Goal: Information Seeking & Learning: Learn about a topic

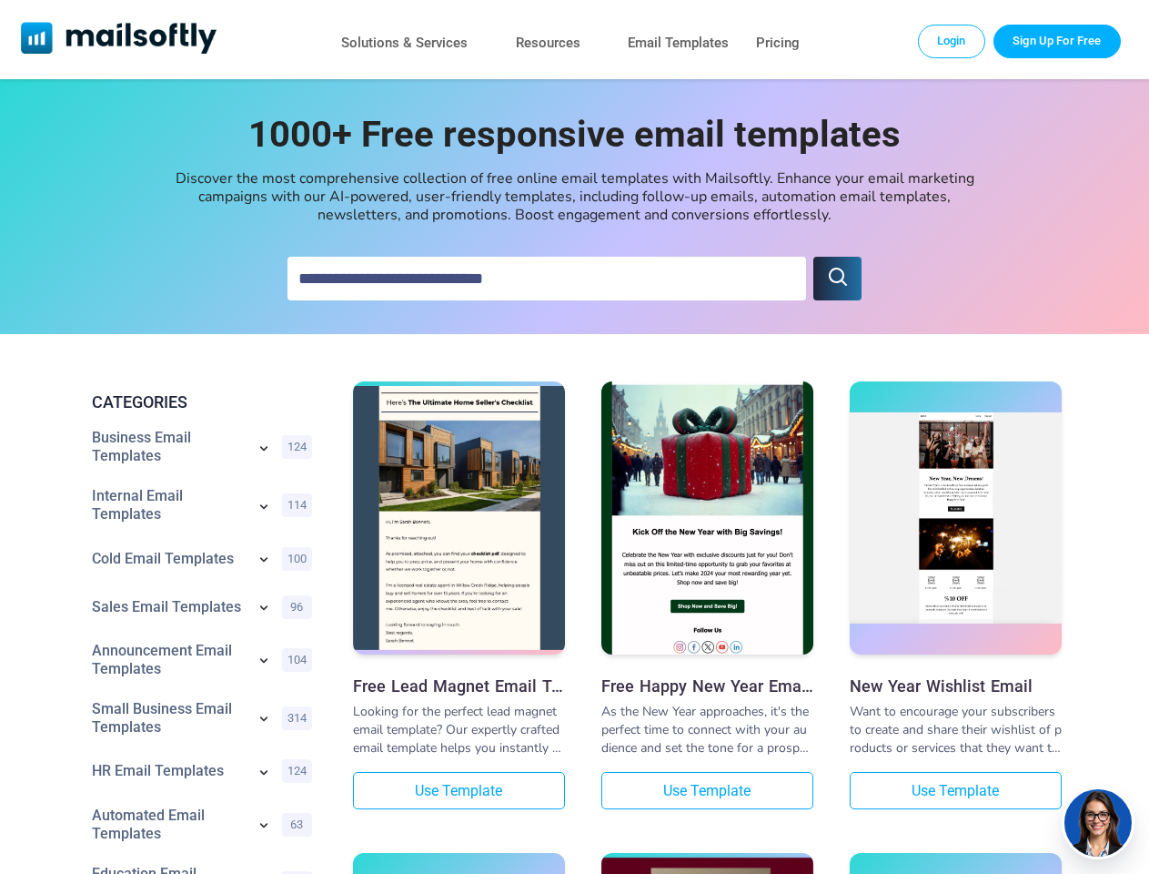
click at [837, 278] on icon "submit" at bounding box center [838, 277] width 22 height 22
click at [264, 450] on icon at bounding box center [263, 448] width 7 height 5
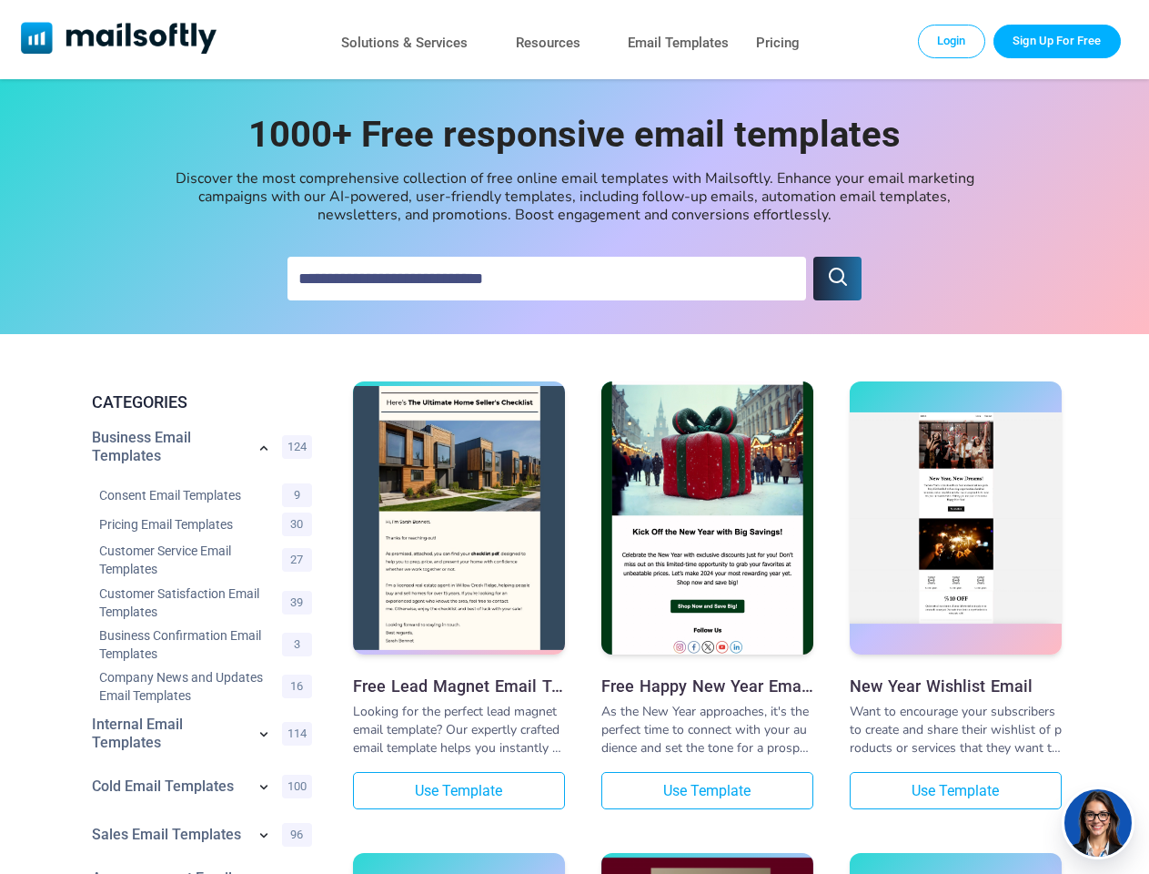
click at [264, 508] on div "Consent Email Templates 9" at bounding box center [206, 494] width 228 height 29
click at [264, 561] on link "Customer Service Email Templates" at bounding box center [186, 559] width 174 height 36
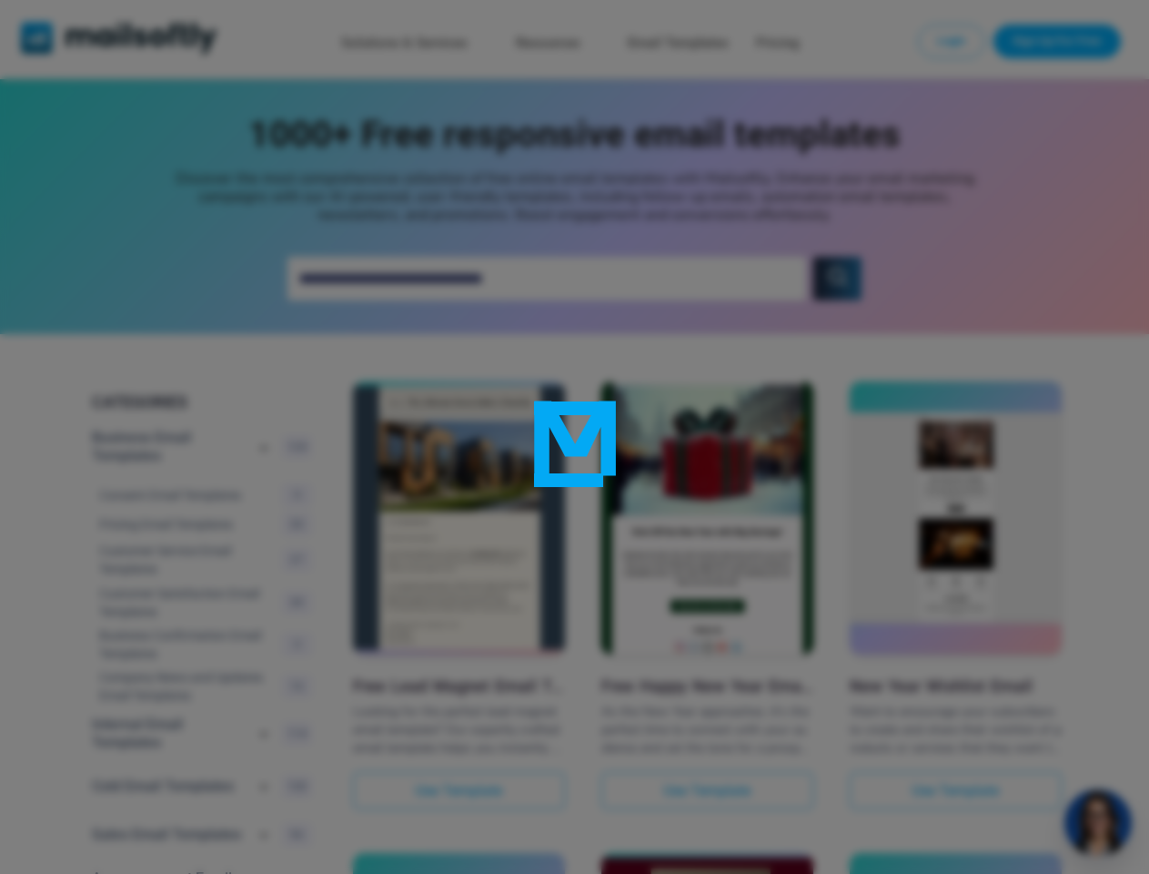
click at [264, 609] on div at bounding box center [574, 437] width 1149 height 874
click at [264, 662] on div at bounding box center [574, 437] width 1149 height 874
click at [264, 720] on div at bounding box center [574, 437] width 1149 height 874
click at [264, 774] on div at bounding box center [574, 437] width 1149 height 874
click at [264, 826] on div at bounding box center [574, 437] width 1149 height 874
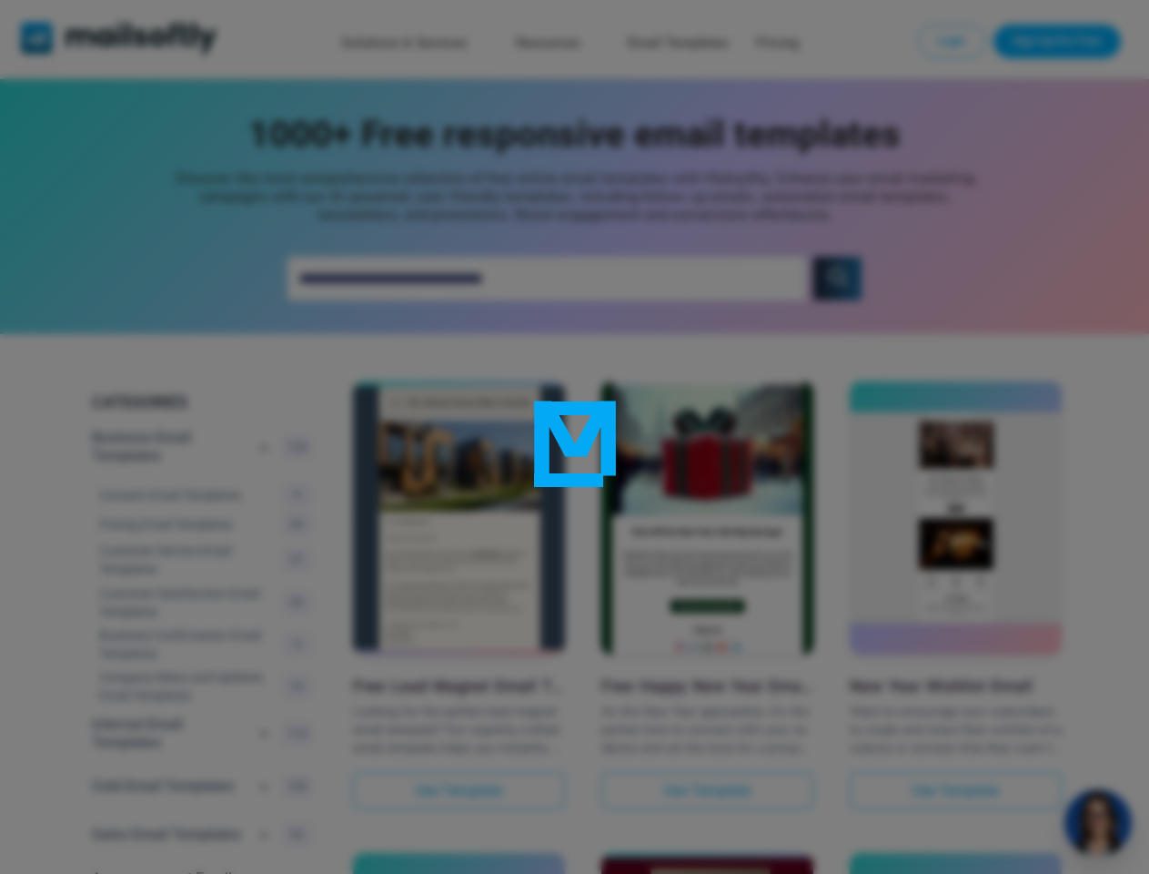
click at [1098, 823] on div at bounding box center [574, 437] width 1149 height 874
